Goal: Entertainment & Leisure: Consume media (video, audio)

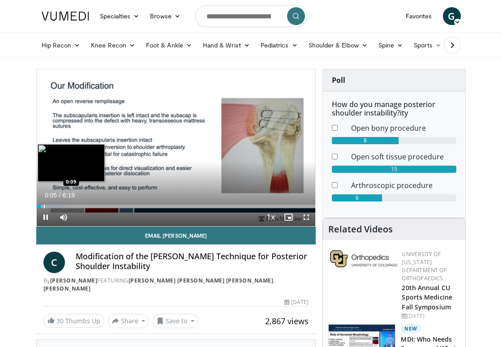
click at [44, 208] on div "Progress Bar" at bounding box center [44, 207] width 1 height 4
click at [49, 207] on div "Progress Bar" at bounding box center [49, 207] width 1 height 4
click at [54, 207] on div "Progress Bar" at bounding box center [54, 207] width 1 height 4
click at [67, 206] on div "Progress Bar" at bounding box center [67, 207] width 1 height 4
click at [74, 206] on div "Loaded : 28.76% 0:44 0:51" at bounding box center [176, 207] width 279 height 4
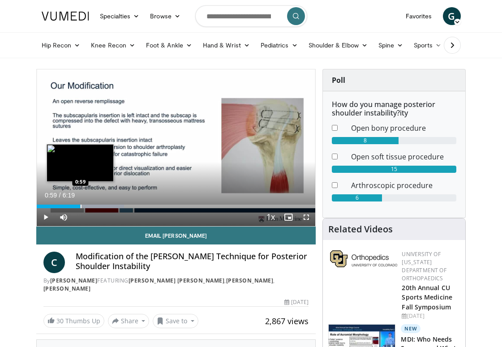
click at [81, 206] on div "Progress Bar" at bounding box center [81, 207] width 1 height 4
click at [87, 207] on div "Progress Bar" at bounding box center [87, 207] width 1 height 4
click at [94, 207] on video-js "**********" at bounding box center [176, 147] width 279 height 157
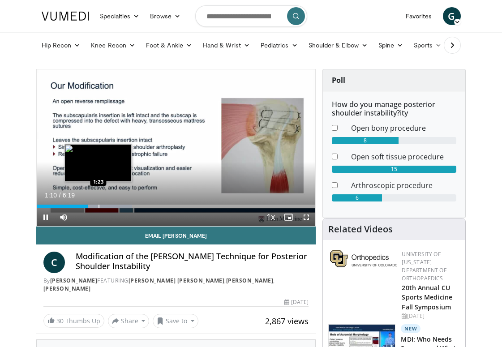
click at [98, 208] on div "Loaded : 34.32% 1:10 1:23" at bounding box center [176, 207] width 279 height 4
click at [108, 207] on div "Progress Bar" at bounding box center [108, 207] width 1 height 4
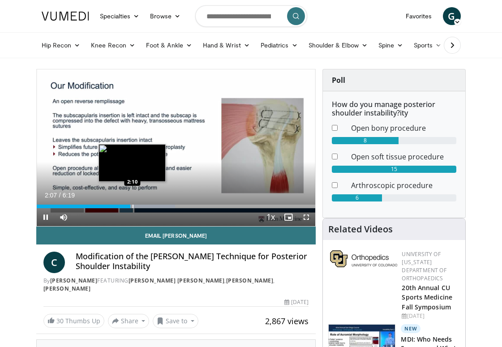
click at [133, 207] on div "Progress Bar" at bounding box center [133, 207] width 1 height 4
click at [135, 207] on div "Progress Bar" at bounding box center [135, 207] width 1 height 4
click at [140, 207] on div "Progress Bar" at bounding box center [140, 207] width 1 height 4
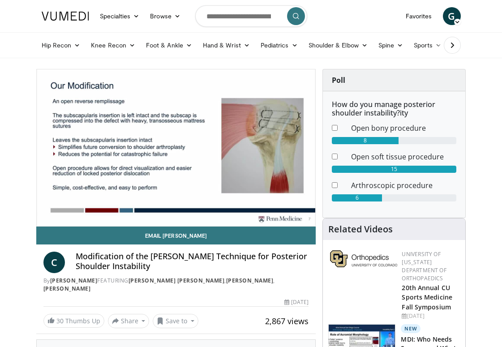
click at [143, 207] on video-js "**********" at bounding box center [176, 147] width 279 height 157
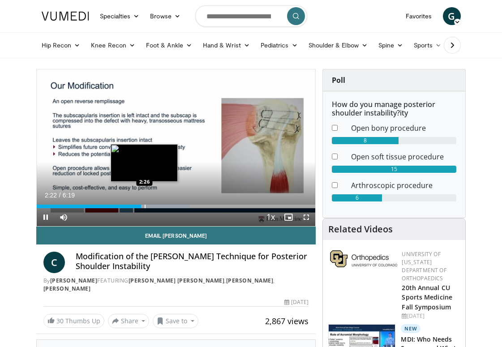
click at [145, 206] on div "Progress Bar" at bounding box center [145, 207] width 1 height 4
click at [150, 207] on div "Progress Bar" at bounding box center [150, 207] width 1 height 4
click at [154, 208] on div "Progress Bar" at bounding box center [154, 207] width 1 height 4
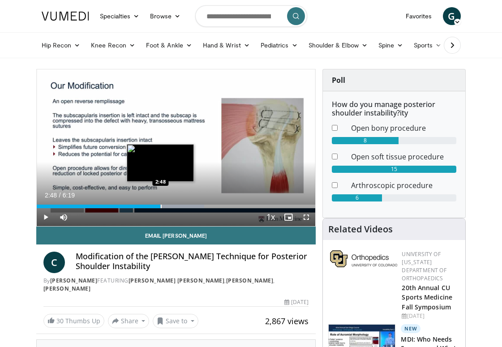
click at [161, 206] on div "Progress Bar" at bounding box center [161, 207] width 1 height 4
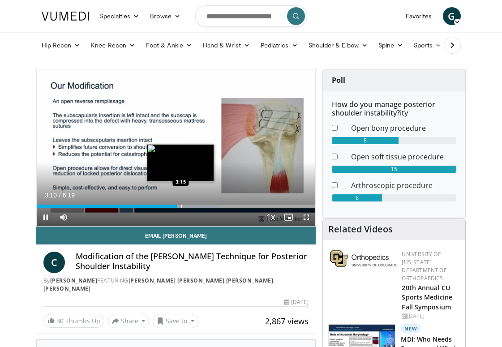
click at [181, 207] on div "Progress Bar" at bounding box center [181, 207] width 1 height 4
click at [184, 207] on div "Progress Bar" at bounding box center [184, 207] width 1 height 4
click at [189, 207] on div "Progress Bar" at bounding box center [189, 207] width 1 height 4
click at [194, 207] on div "Progress Bar" at bounding box center [194, 207] width 1 height 4
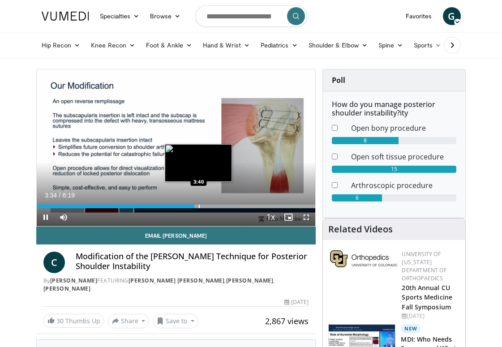
click at [199, 207] on div "Progress Bar" at bounding box center [199, 207] width 1 height 4
click at [205, 208] on div "Progress Bar" at bounding box center [205, 207] width 1 height 4
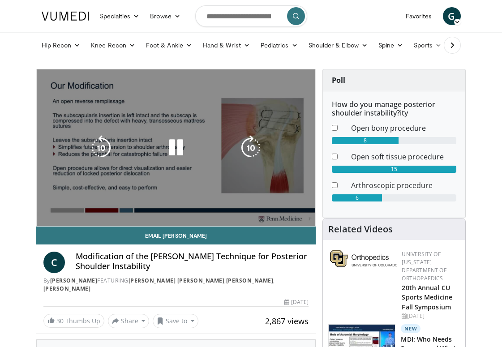
click at [210, 207] on div "10 seconds Tap to unmute" at bounding box center [176, 147] width 279 height 157
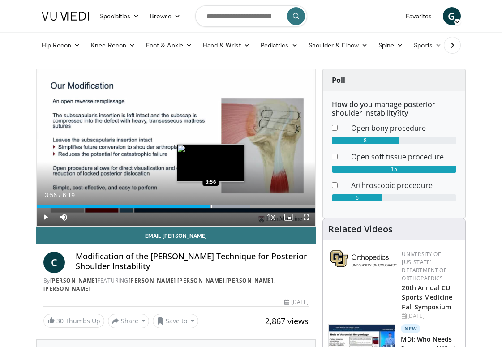
click at [210, 207] on div "Loaded : 76.56% 3:56 3:56" at bounding box center [176, 207] width 279 height 4
click at [219, 207] on div "Progress Bar" at bounding box center [219, 207] width 1 height 4
click at [226, 208] on div "Progress Bar" at bounding box center [226, 207] width 1 height 4
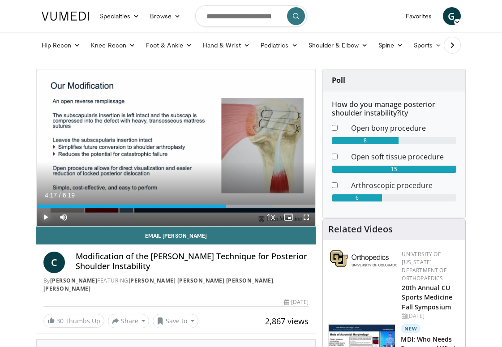
click at [46, 217] on span "Video Player" at bounding box center [46, 217] width 18 height 18
click at [307, 215] on span "Video Player" at bounding box center [306, 217] width 18 height 18
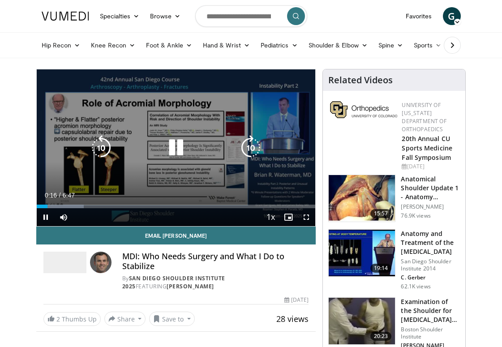
click at [176, 146] on icon "Video Player" at bounding box center [175, 147] width 25 height 25
